Goal: Task Accomplishment & Management: Use online tool/utility

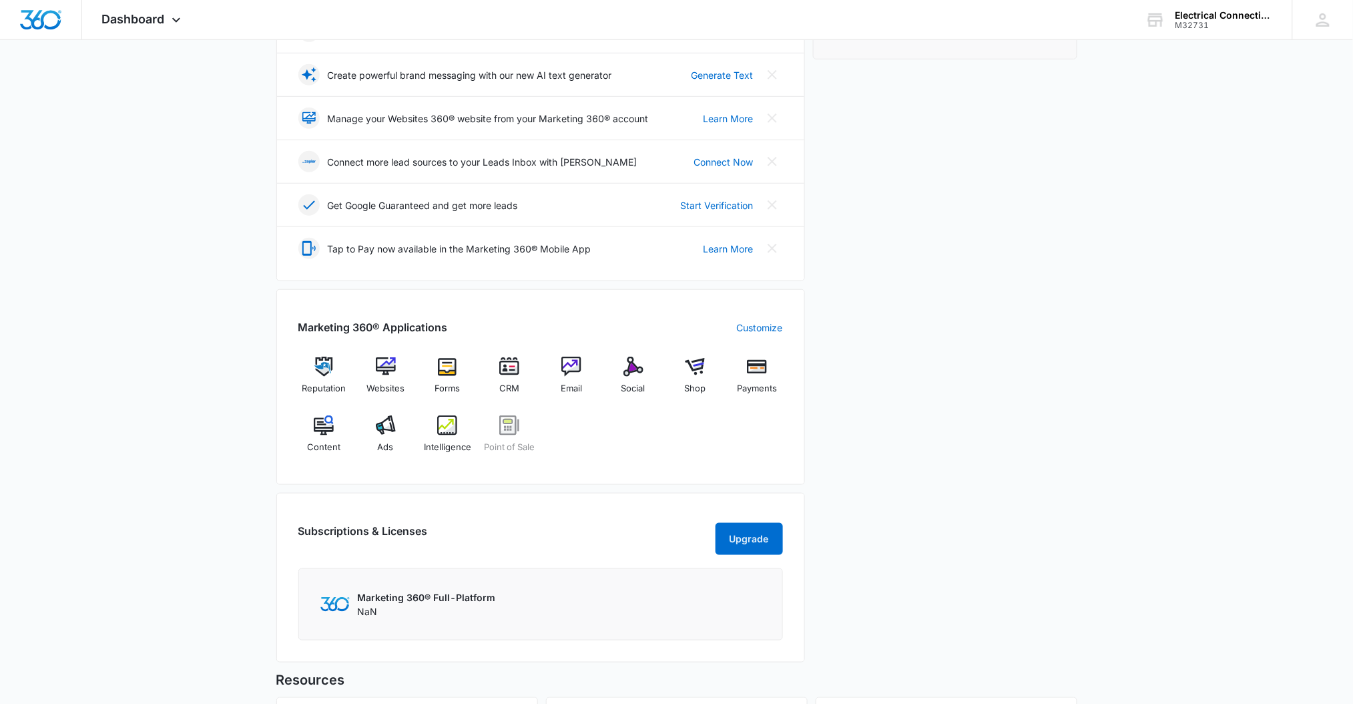
scroll to position [284, 0]
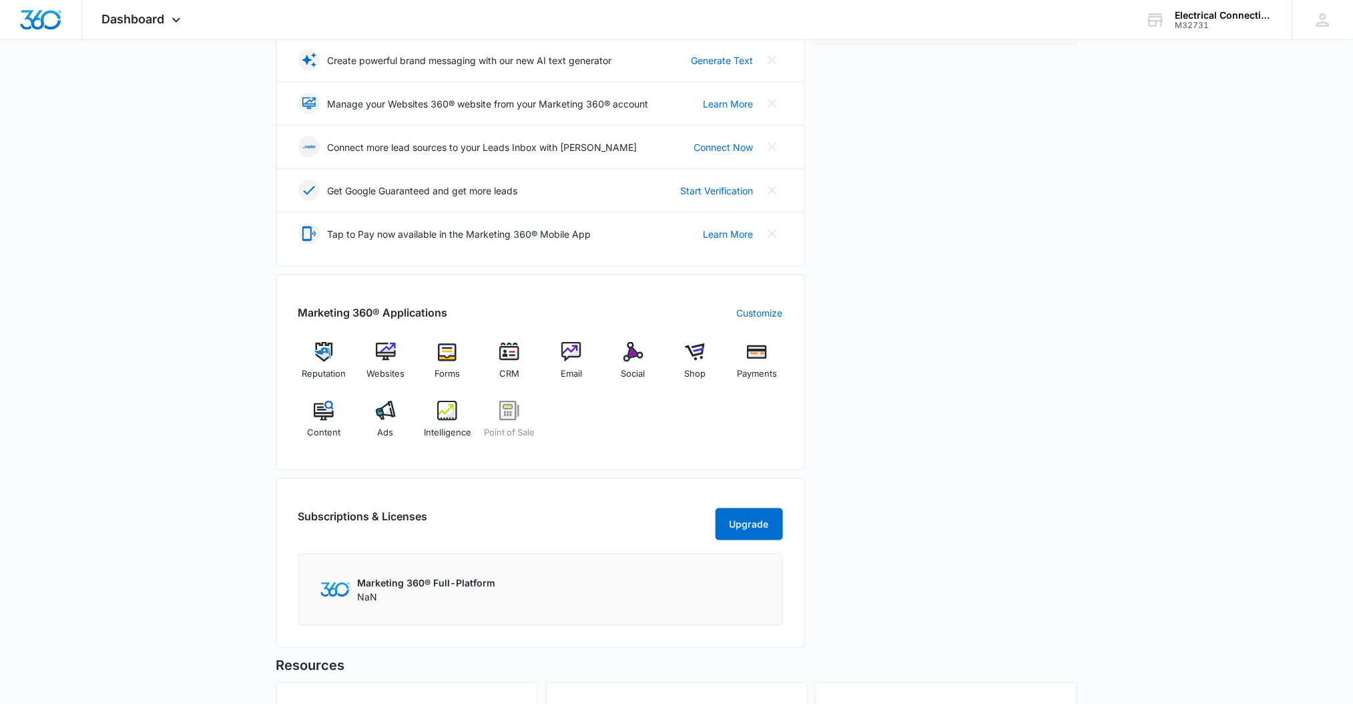
click at [664, 351] on div "Reputation Websites Forms CRM Email Social Shop Payments Content Ads Intelligen…" at bounding box center [540, 395] width 485 height 106
click at [647, 355] on div "Social" at bounding box center [633, 366] width 51 height 48
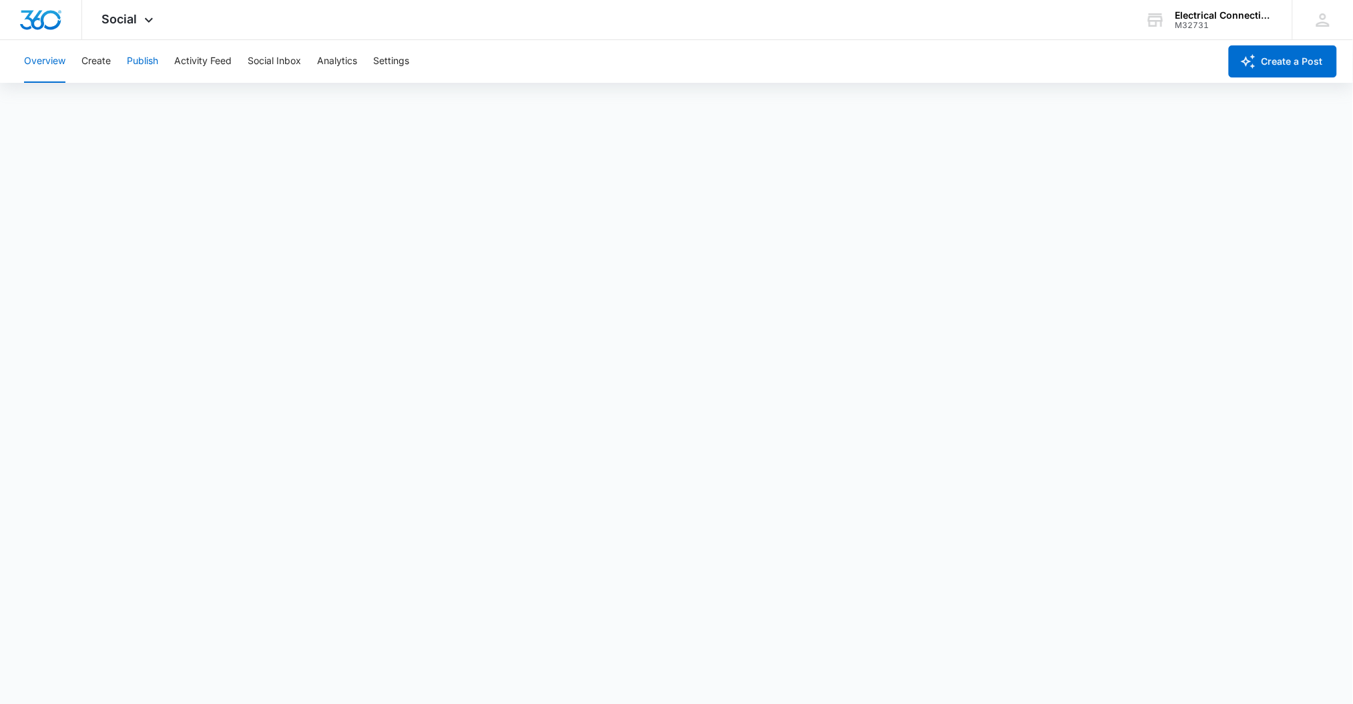
click at [133, 70] on button "Publish" at bounding box center [142, 61] width 31 height 43
click at [105, 70] on button "Create" at bounding box center [95, 61] width 29 height 43
click at [186, 55] on button "Activity Feed" at bounding box center [202, 61] width 57 height 43
click at [133, 62] on button "Publish" at bounding box center [142, 61] width 31 height 43
